Goal: Task Accomplishment & Management: Manage account settings

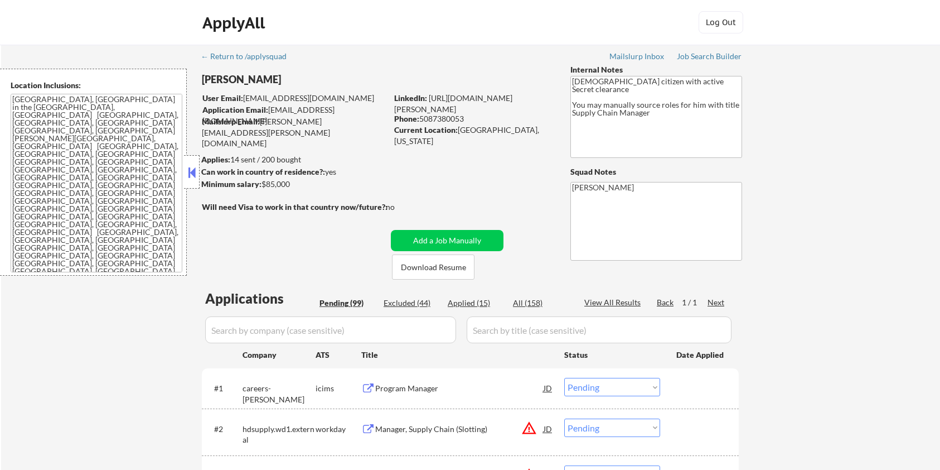
select select ""pending""
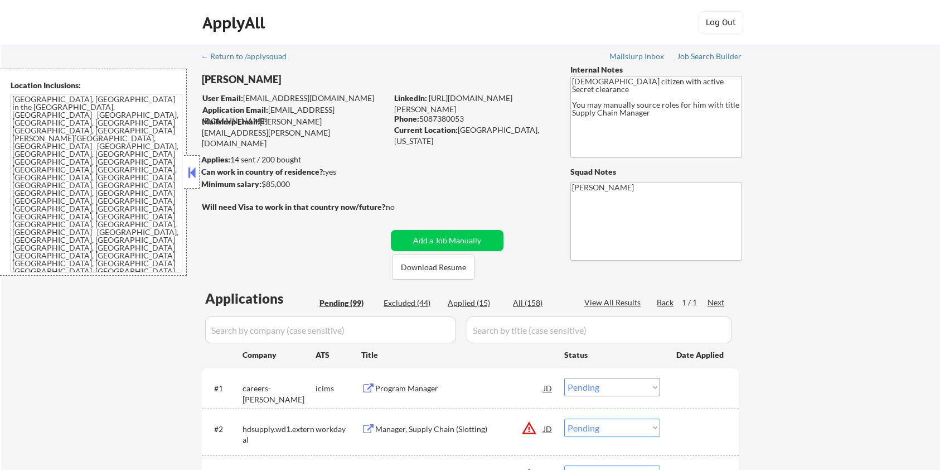
select select ""pending""
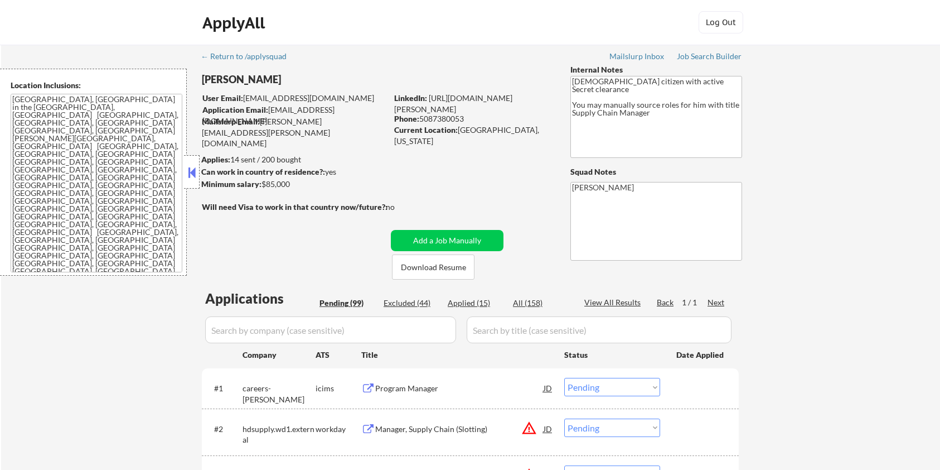
select select ""pending""
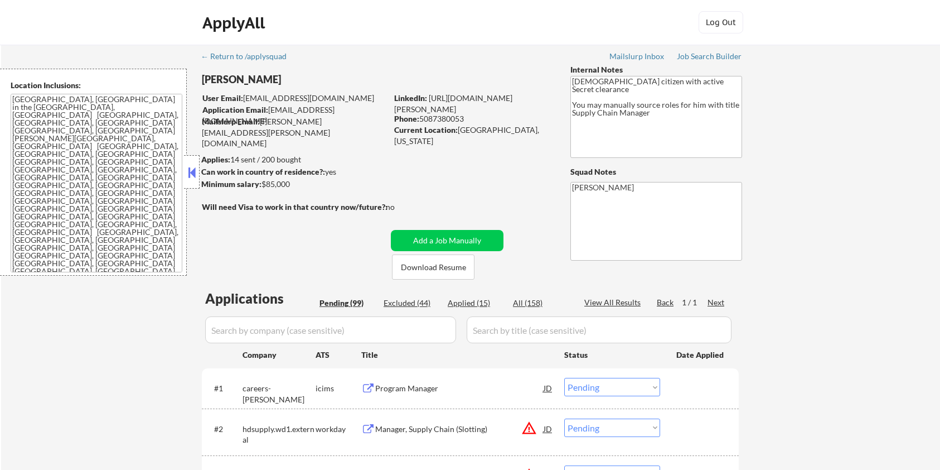
select select ""pending""
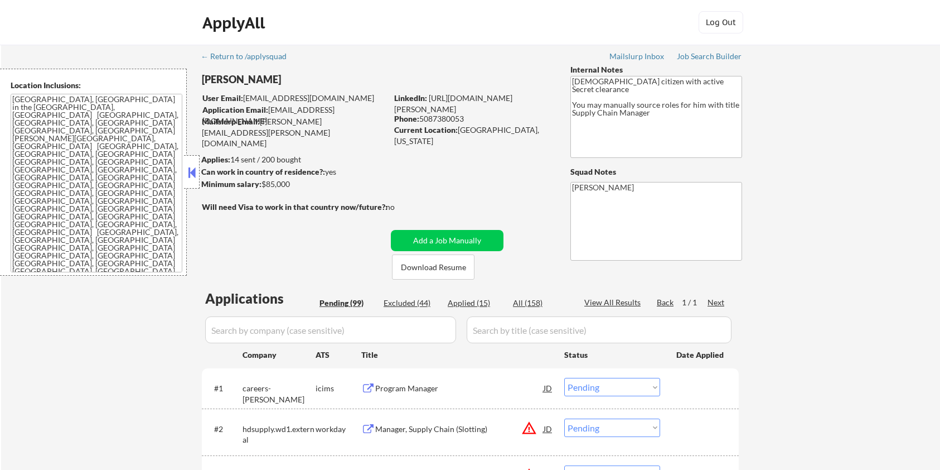
select select ""pending""
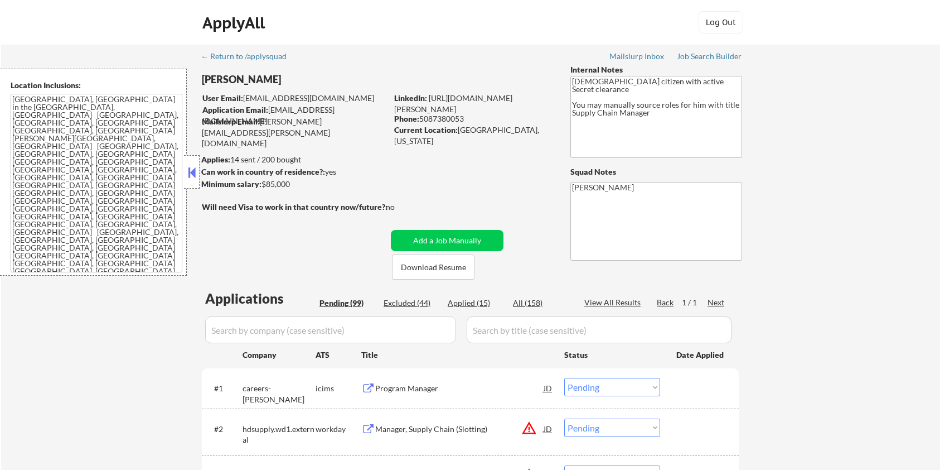
select select ""pending""
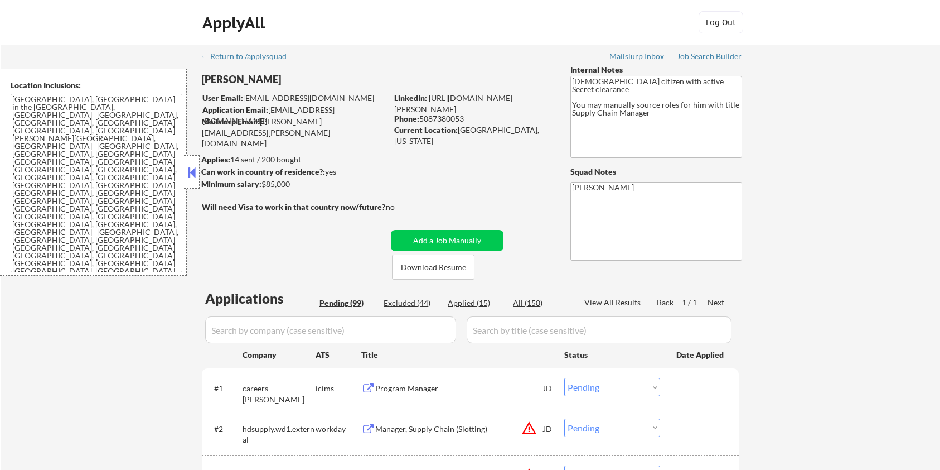
select select ""pending""
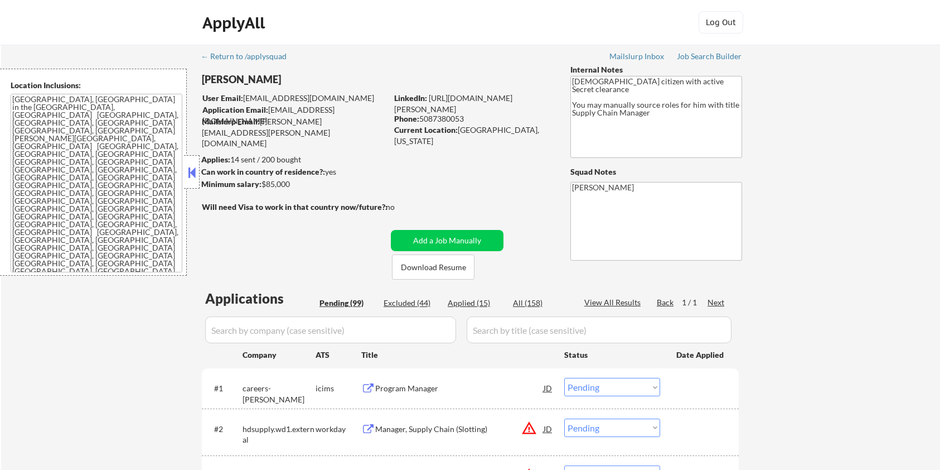
select select ""pending""
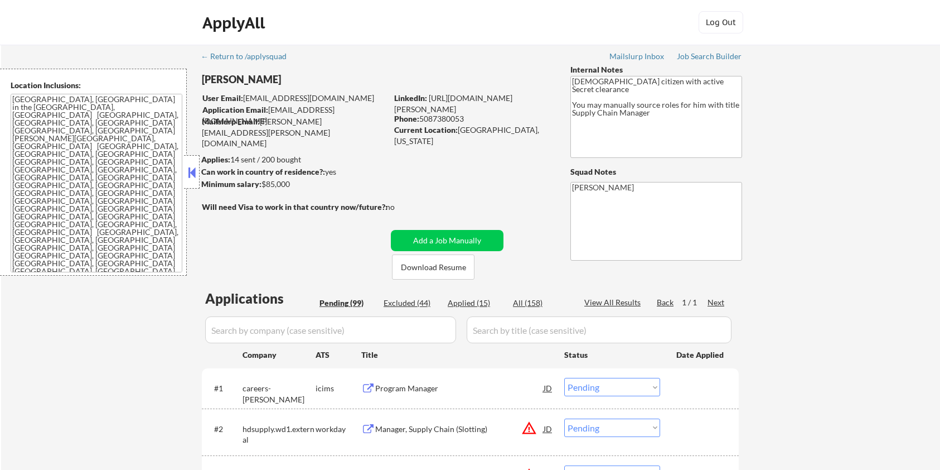
select select ""pending""
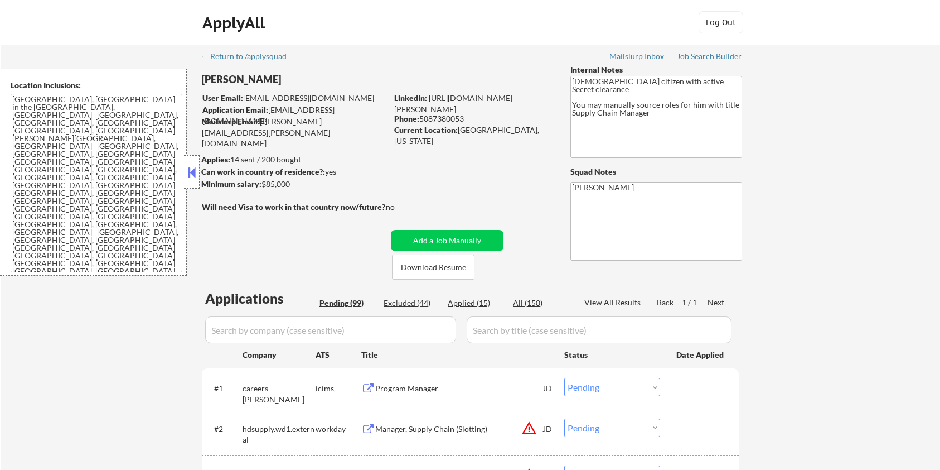
select select ""pending""
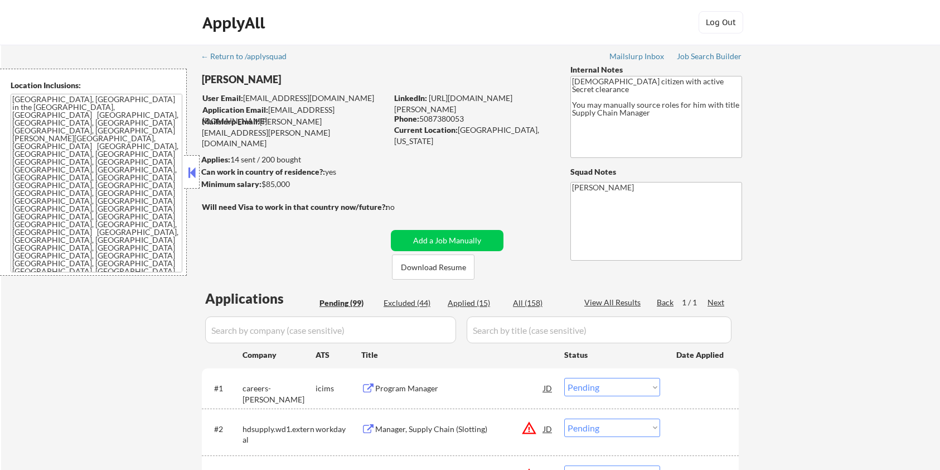
select select ""pending""
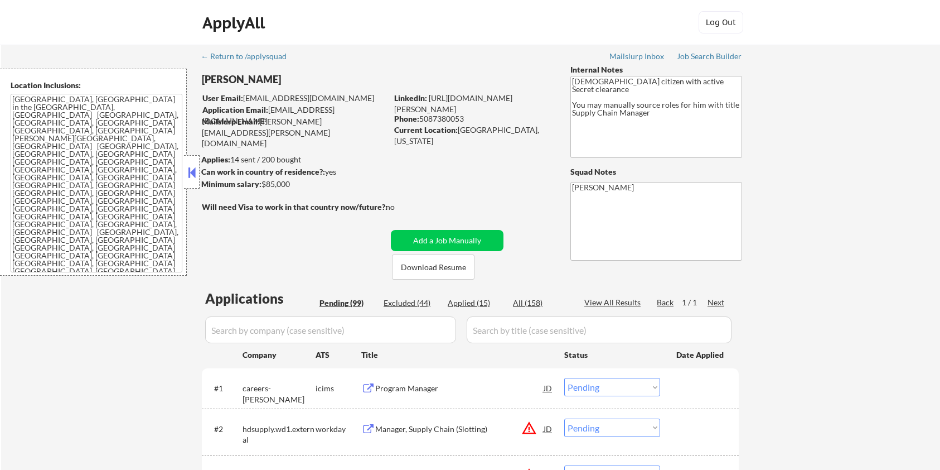
select select ""pending""
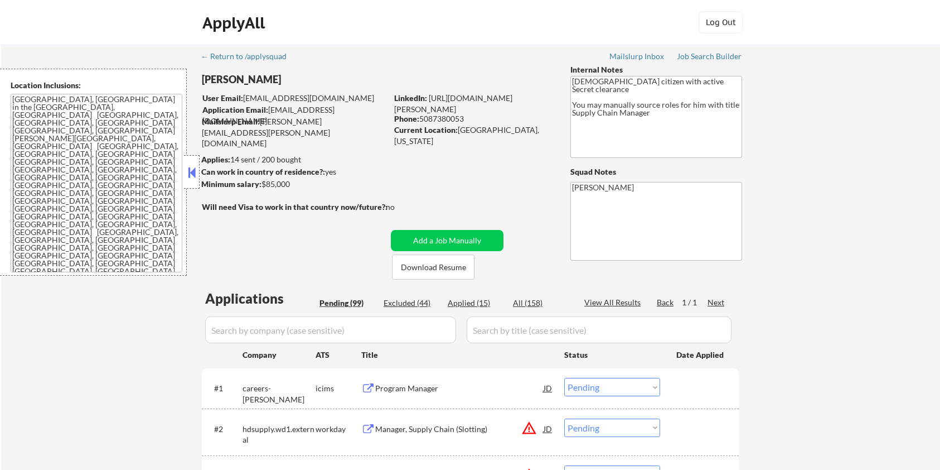
select select ""pending""
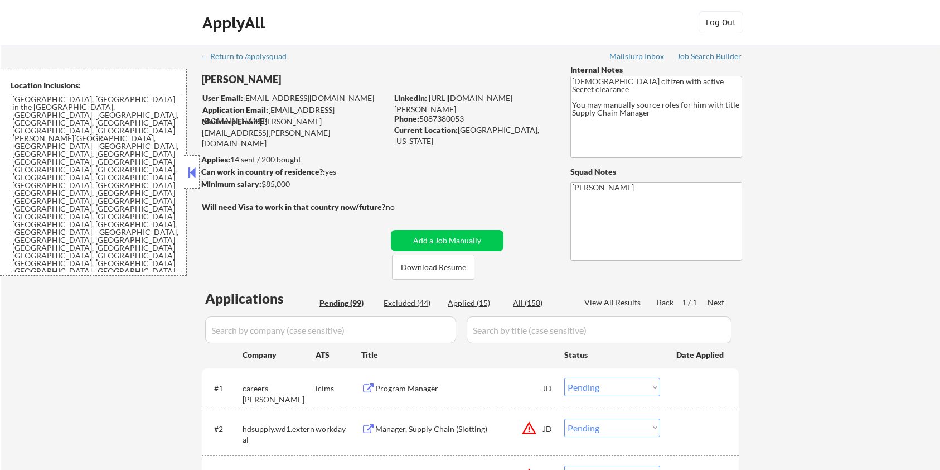
select select ""pending""
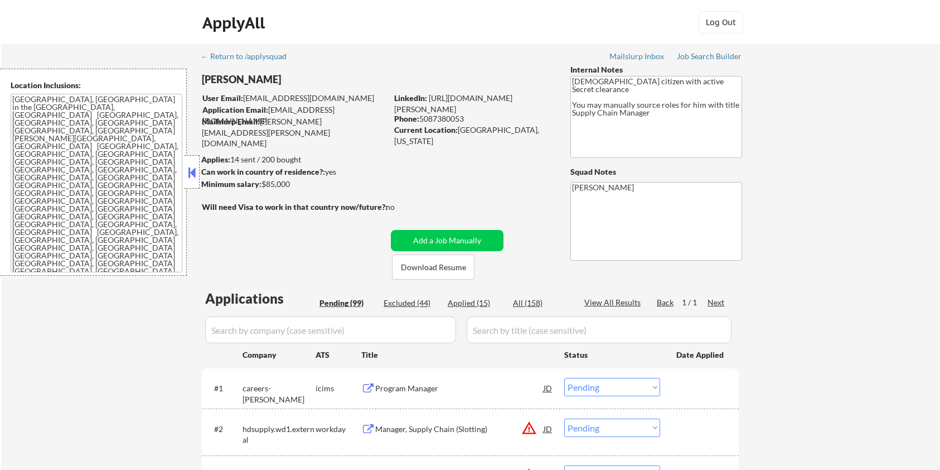
select select ""pending""
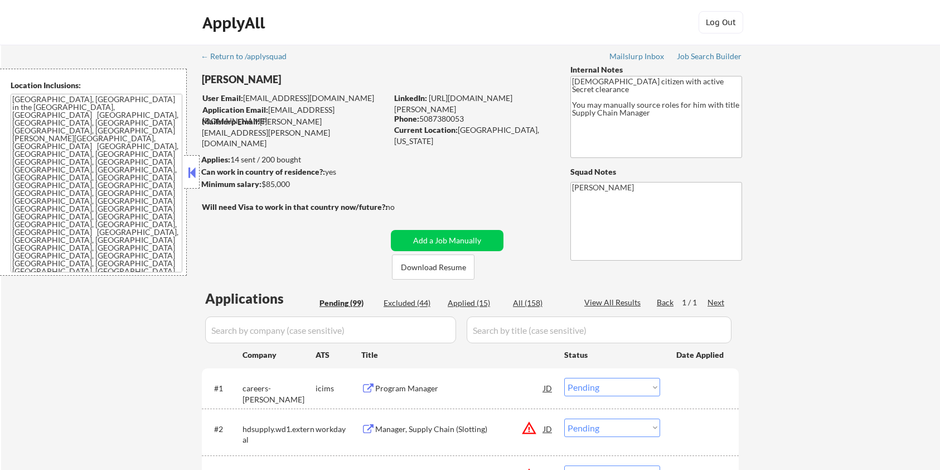
select select ""pending""
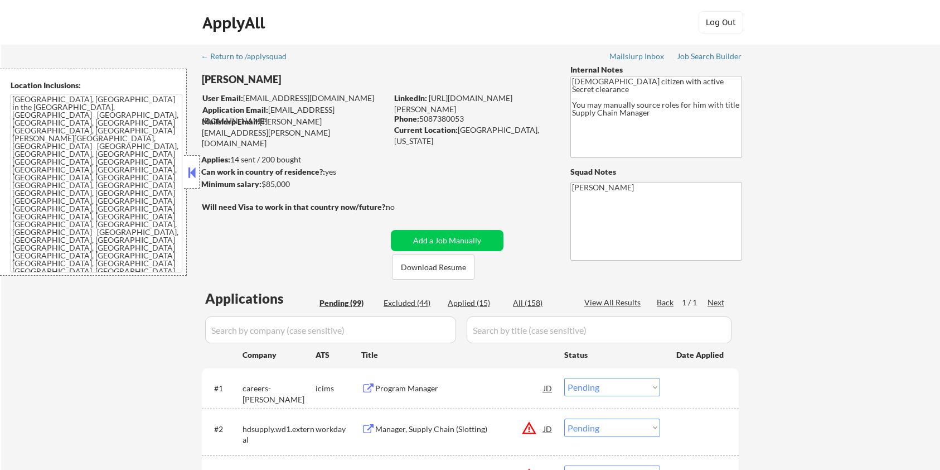
select select ""pending""
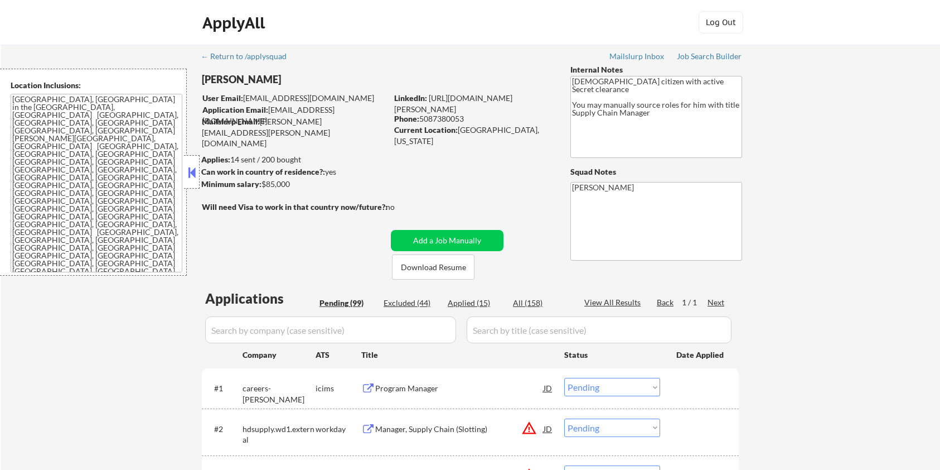
select select ""pending""
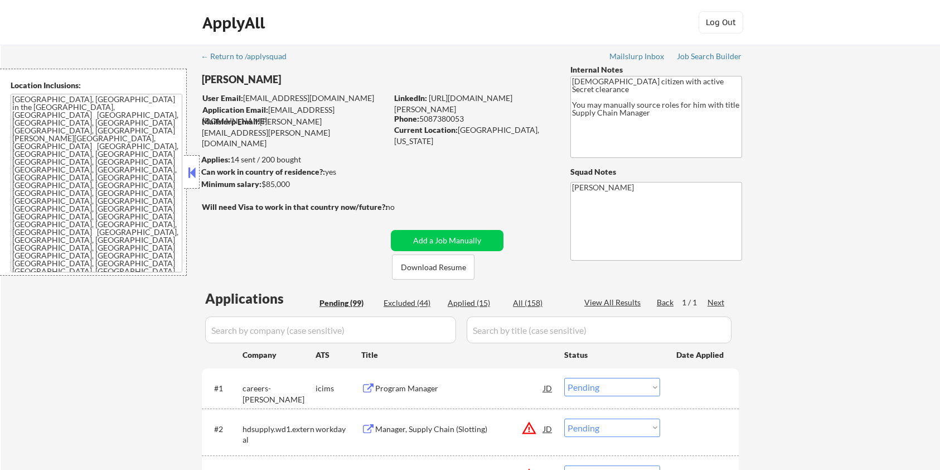
select select ""pending""
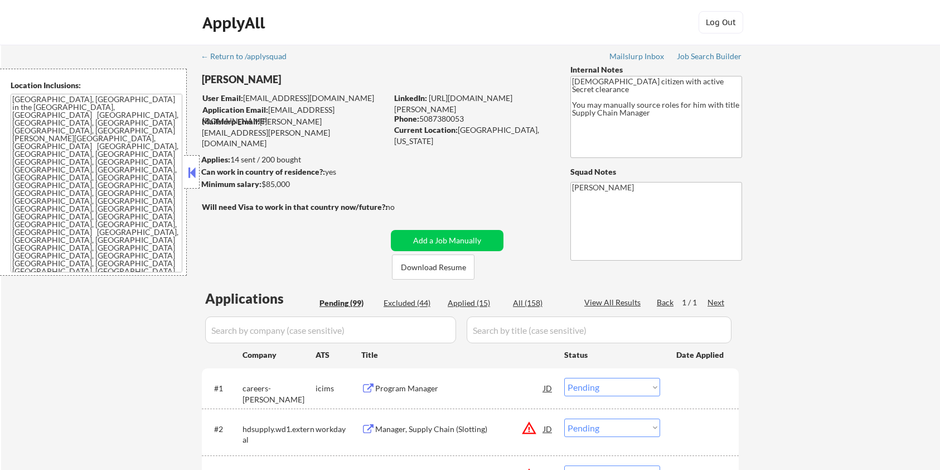
select select ""pending""
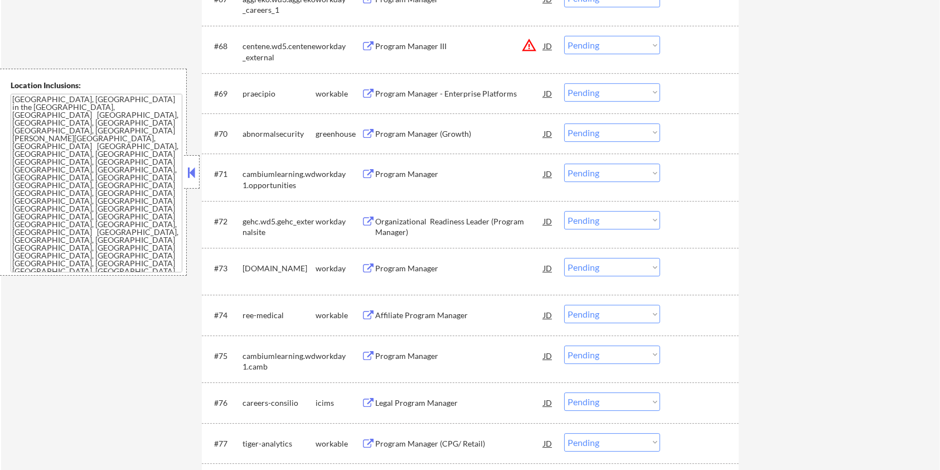
scroll to position [3255, 0]
